Goal: Find specific page/section: Find specific page/section

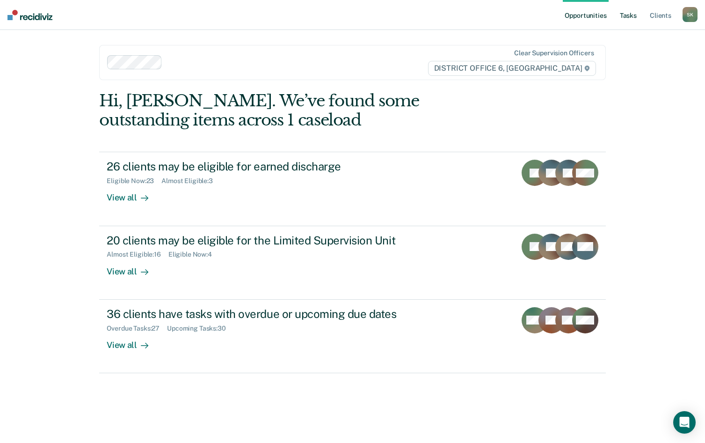
click at [627, 17] on link "Tasks" at bounding box center [628, 15] width 21 height 30
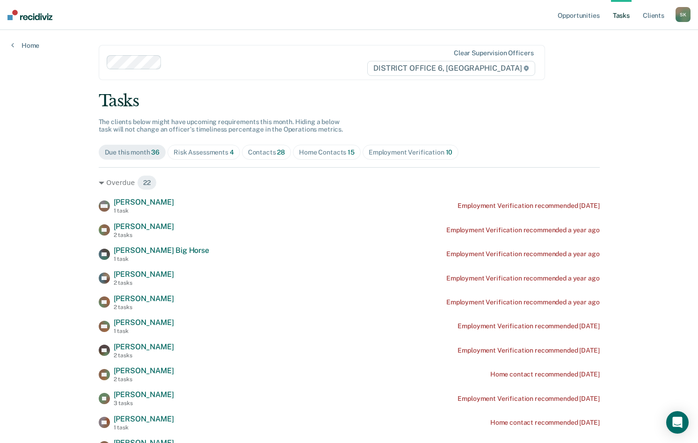
click at [225, 153] on div "Risk Assessments 4" at bounding box center [204, 152] width 60 height 8
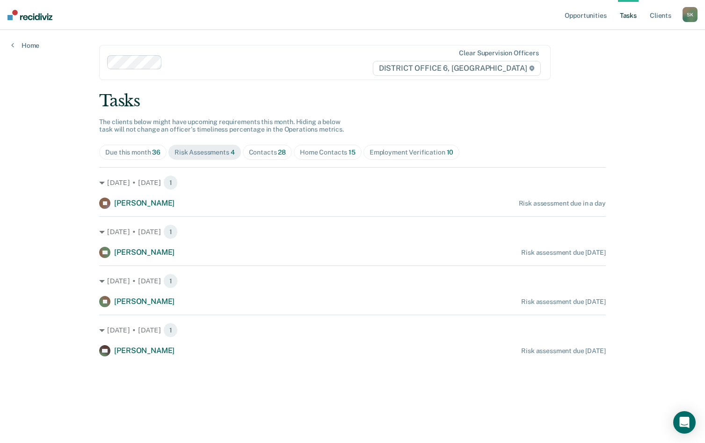
click at [270, 151] on div "Contacts 28" at bounding box center [267, 152] width 37 height 8
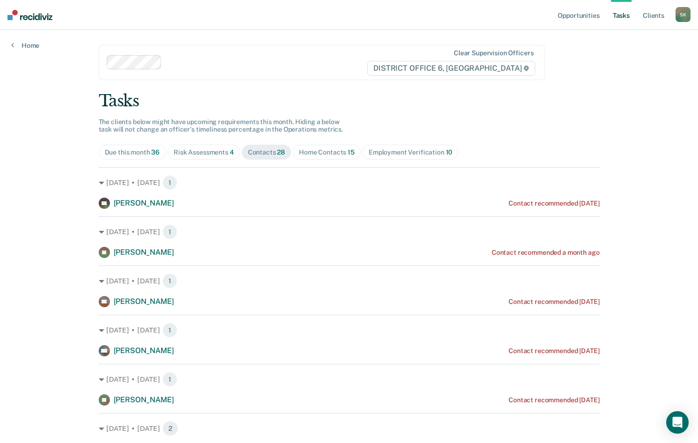
click at [322, 152] on div "Home Contacts 15" at bounding box center [327, 152] width 56 height 8
